Goal: Information Seeking & Learning: Learn about a topic

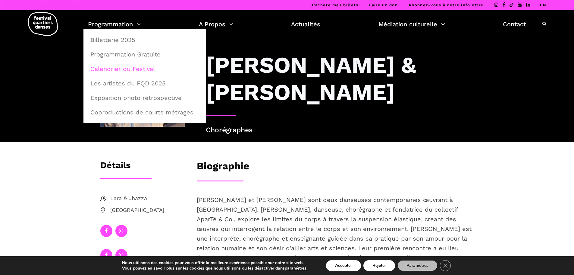
click at [122, 67] on link "Calendrier du Festival" at bounding box center [145, 69] width 116 height 14
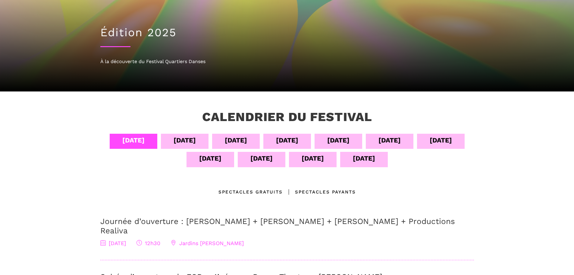
scroll to position [42, 0]
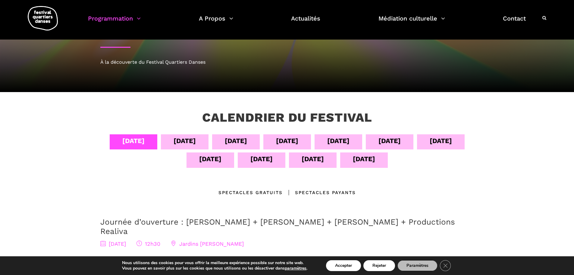
click at [334, 131] on div "Calendrier du festival" at bounding box center [287, 122] width 231 height 24
click at [334, 139] on div "[DATE]" at bounding box center [338, 140] width 22 height 11
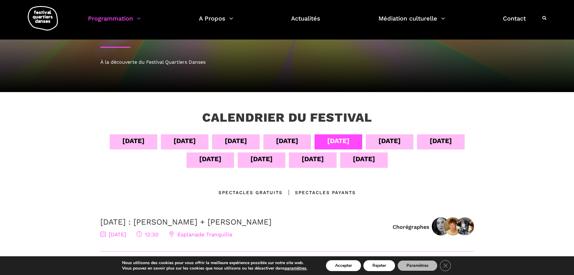
click at [447, 142] on div "[DATE]" at bounding box center [441, 140] width 22 height 11
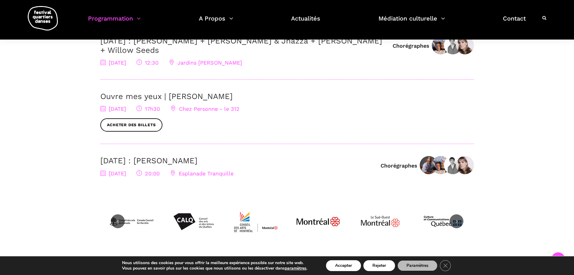
scroll to position [193, 0]
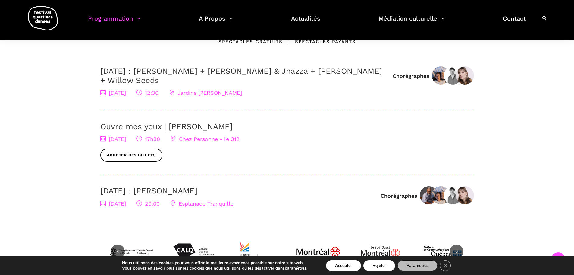
click at [252, 80] on h3 "[DATE] : [PERSON_NAME] + [PERSON_NAME] & Jhazza + [PERSON_NAME] + Willow Seeds" at bounding box center [243, 75] width 286 height 19
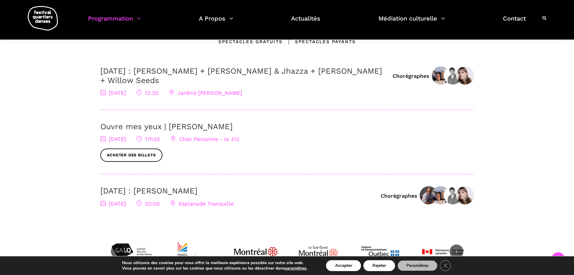
click at [217, 90] on span "Jardins [PERSON_NAME]" at bounding box center [205, 93] width 73 height 6
click at [207, 72] on link "[DATE] : [PERSON_NAME] + [PERSON_NAME] & Jhazza + [PERSON_NAME] + Willow Seeds" at bounding box center [241, 75] width 282 height 18
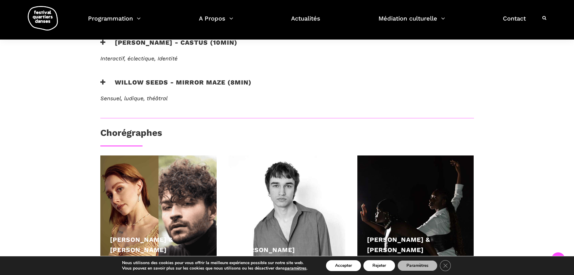
scroll to position [301, 0]
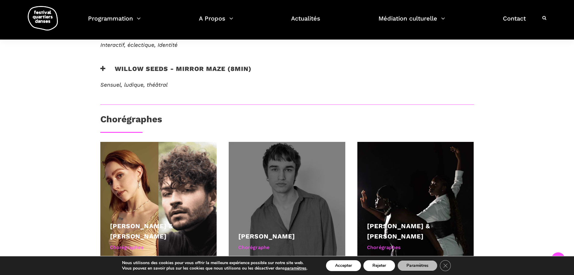
click at [283, 170] on div at bounding box center [287, 200] width 117 height 117
click at [281, 182] on div at bounding box center [287, 200] width 117 height 117
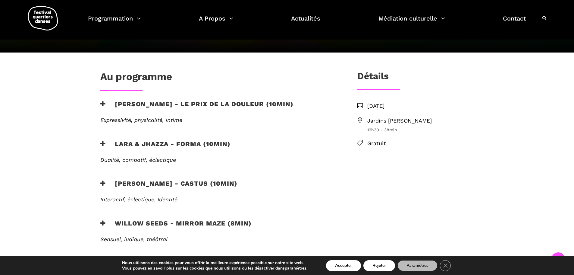
scroll to position [144, 0]
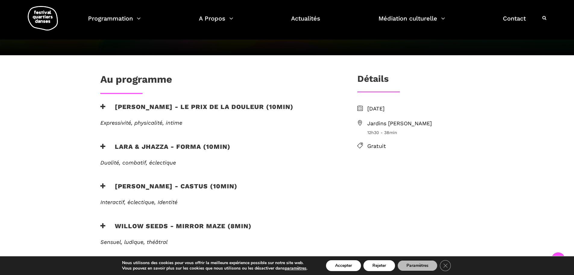
click at [103, 143] on icon at bounding box center [102, 146] width 5 height 6
